Goal: Task Accomplishment & Management: Manage account settings

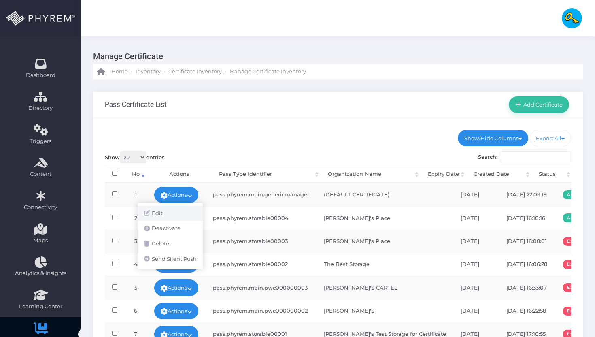
click at [175, 217] on link "Edit" at bounding box center [170, 213] width 65 height 15
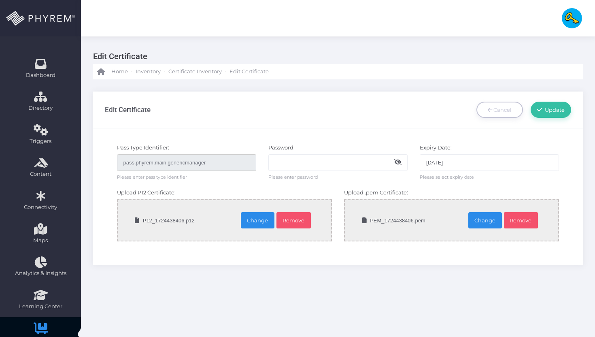
click at [382, 222] on span "PEM_1724438406.pem" at bounding box center [418, 220] width 100 height 40
click at [202, 216] on span "P12_1724438406.p12" at bounding box center [191, 220] width 100 height 40
click at [263, 220] on input "file" at bounding box center [171, 220] width 207 height 14
click at [354, 179] on div "Password: Please enter password" at bounding box center [337, 162] width 151 height 37
click at [294, 107] on div "Edit Certificate Cancel Update" at bounding box center [338, 110] width 467 height 36
